Goal: Task Accomplishment & Management: Manage account settings

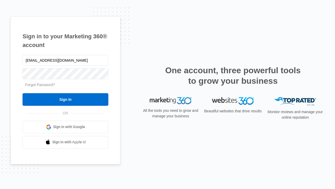
type input "[EMAIL_ADDRESS][DOMAIN_NAME]"
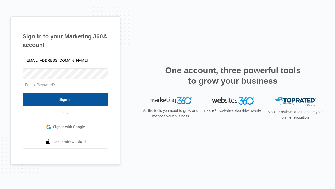
click at [66, 99] on input "Sign In" at bounding box center [66, 99] width 86 height 13
